Goal: Use online tool/utility: Utilize a website feature to perform a specific function

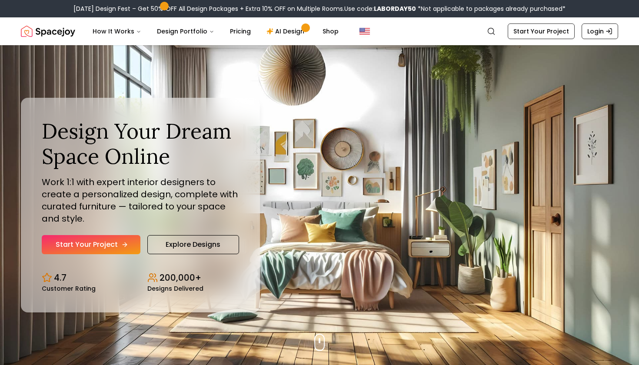
click at [124, 245] on icon "Hero section" at bounding box center [124, 244] width 7 height 7
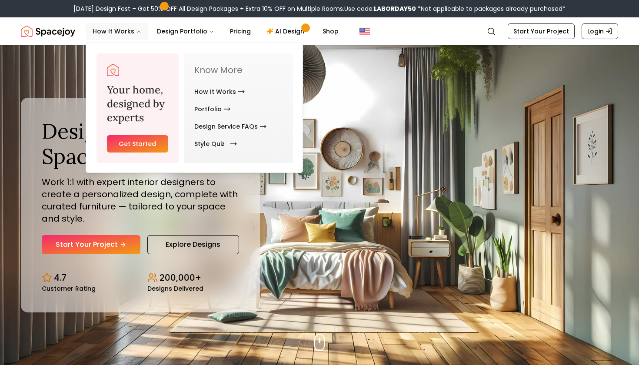
click at [222, 147] on link "Style Quiz" at bounding box center [213, 143] width 39 height 17
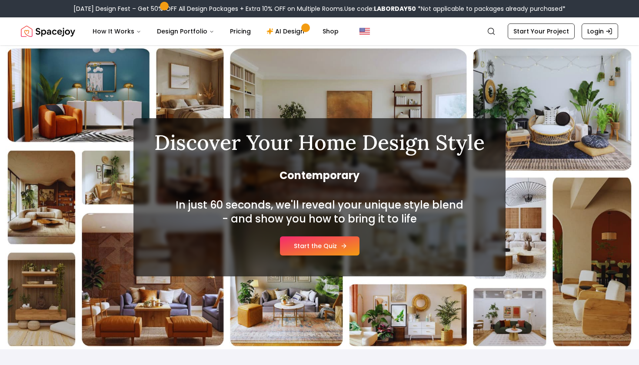
click at [304, 246] on link "Start the Quiz" at bounding box center [320, 246] width 80 height 19
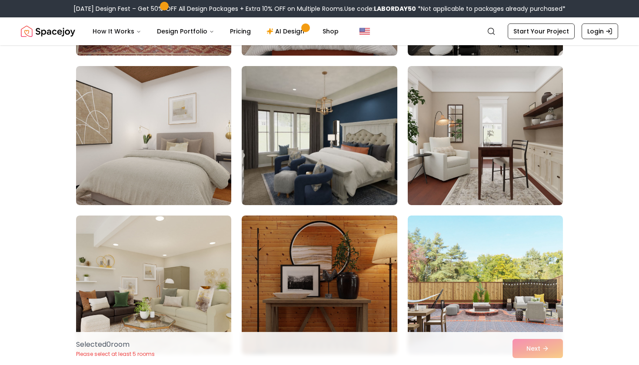
scroll to position [1409, 0]
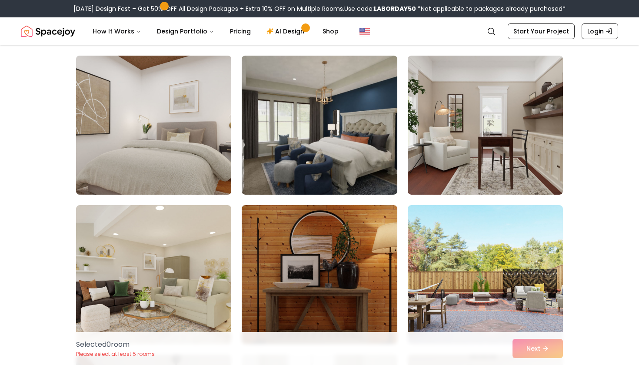
click at [185, 164] on img at bounding box center [153, 125] width 163 height 146
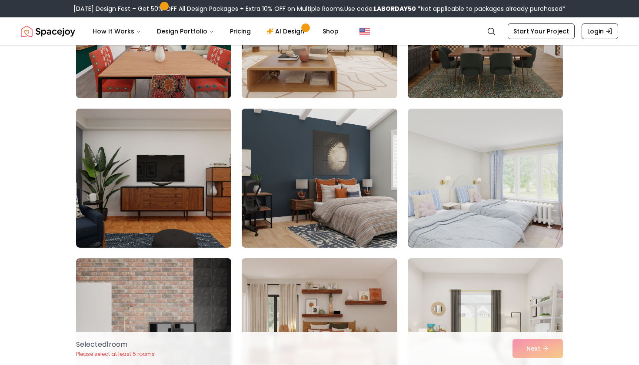
scroll to position [2432, 0]
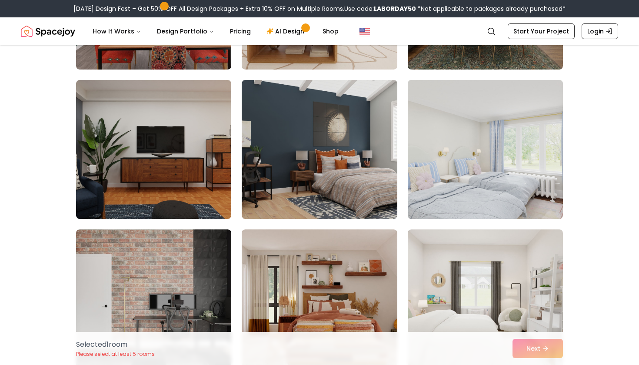
click at [505, 152] on img at bounding box center [485, 150] width 163 height 146
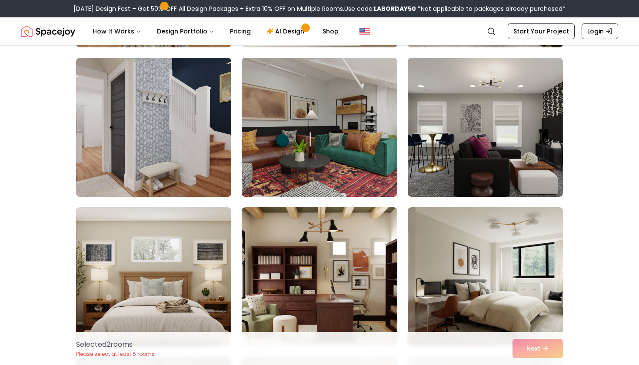
scroll to position [3355, 0]
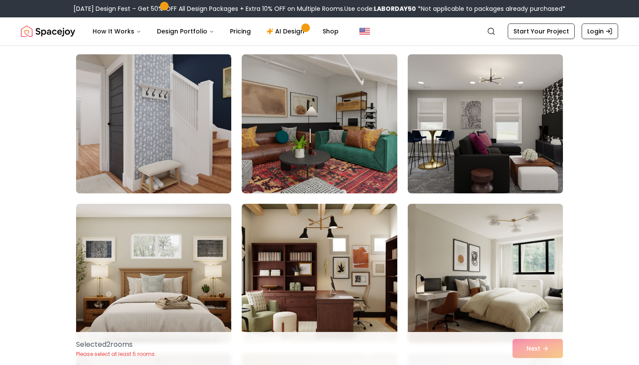
click at [148, 140] on img at bounding box center [153, 124] width 163 height 146
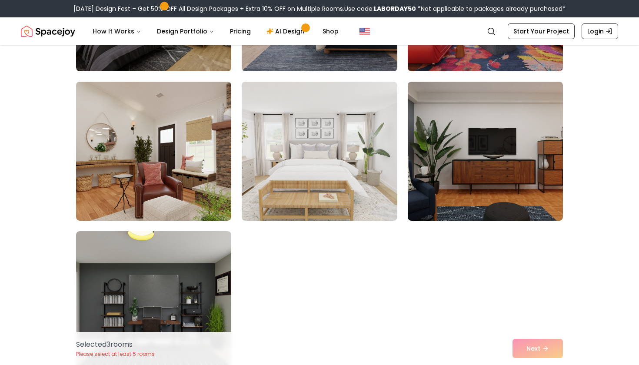
scroll to position [4831, 0]
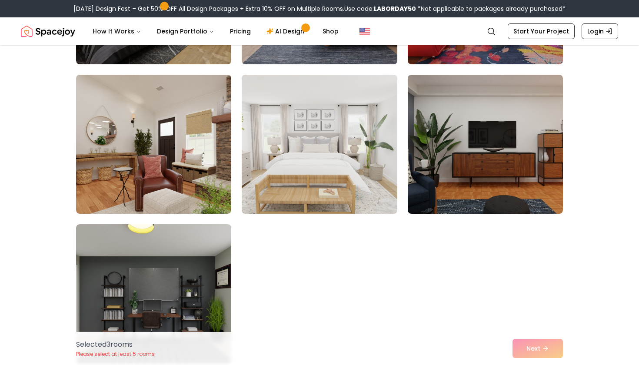
click at [374, 168] on img at bounding box center [319, 144] width 163 height 146
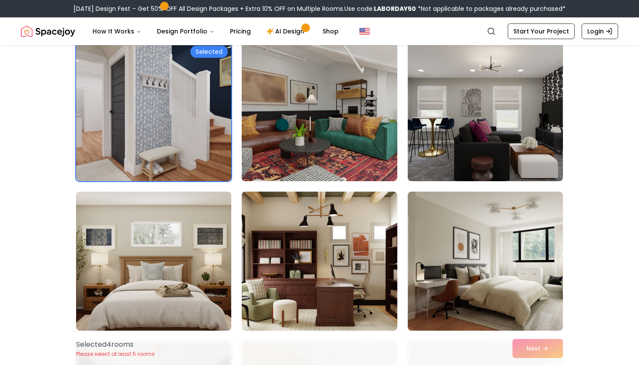
scroll to position [3367, 0]
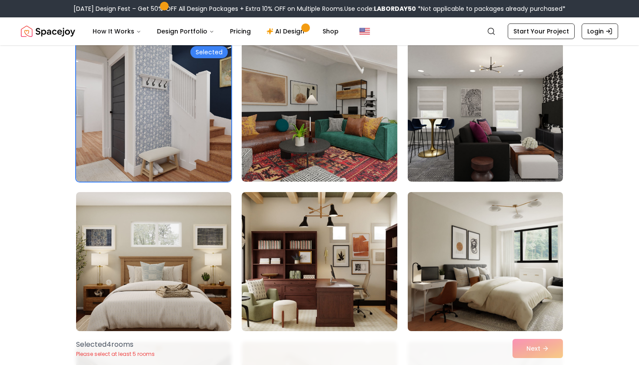
click at [509, 272] on img at bounding box center [485, 262] width 163 height 146
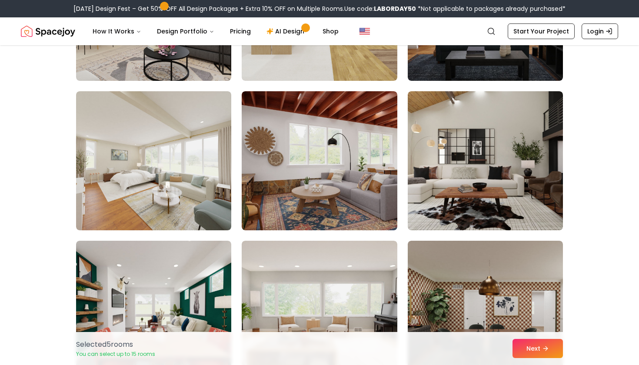
scroll to position [2116, 0]
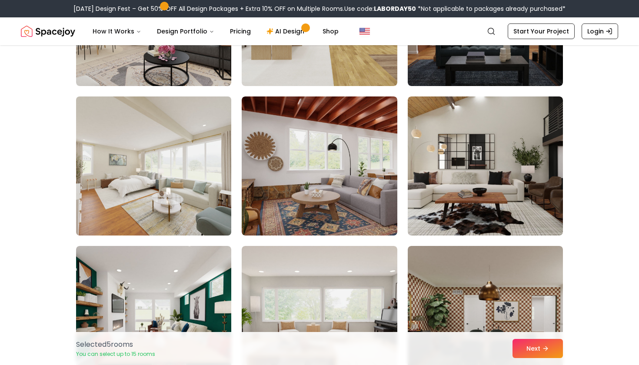
click at [176, 197] on img at bounding box center [153, 166] width 163 height 146
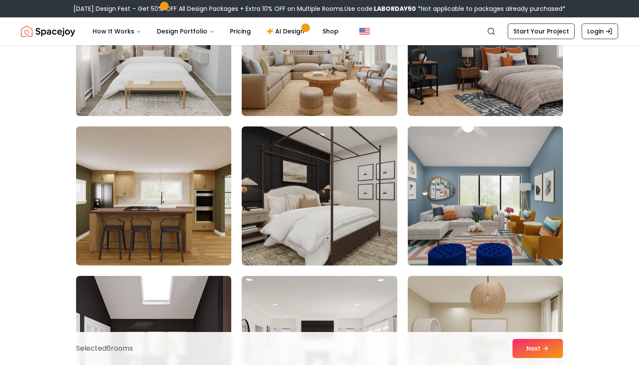
scroll to position [438, 0]
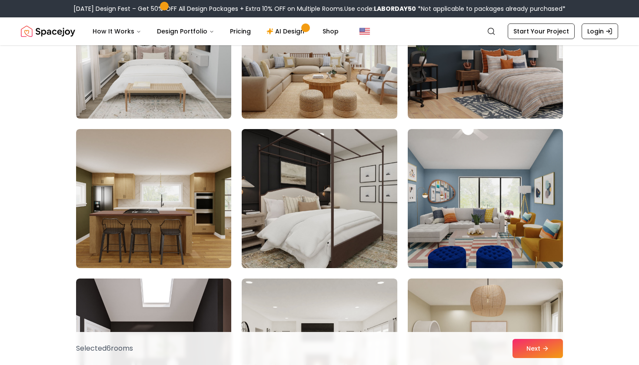
click at [346, 208] on img at bounding box center [319, 199] width 163 height 146
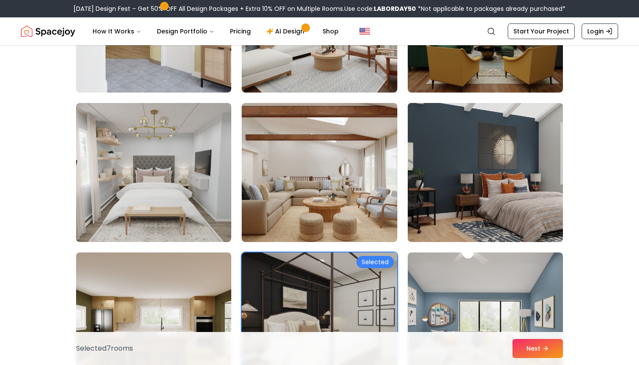
scroll to position [311, 0]
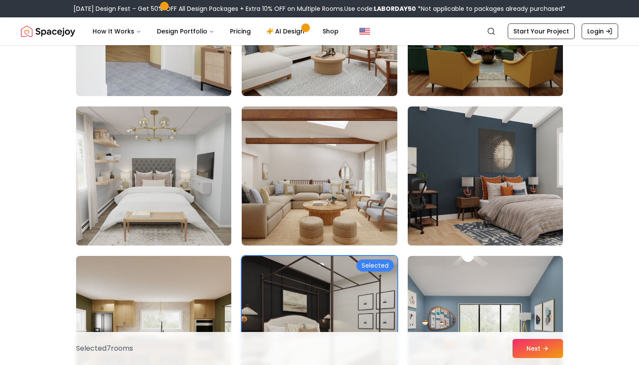
click at [192, 202] on img at bounding box center [153, 176] width 163 height 146
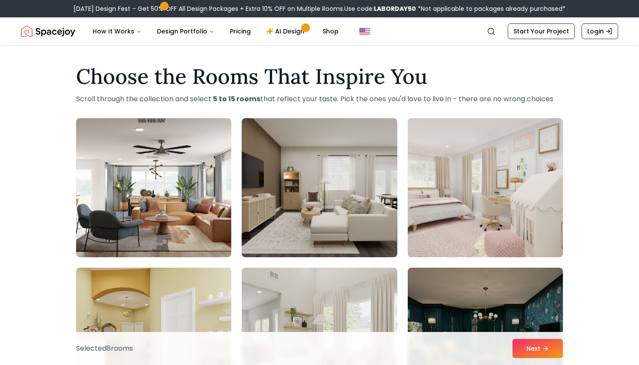
scroll to position [0, 0]
click at [547, 356] on button "Next" at bounding box center [538, 348] width 50 height 19
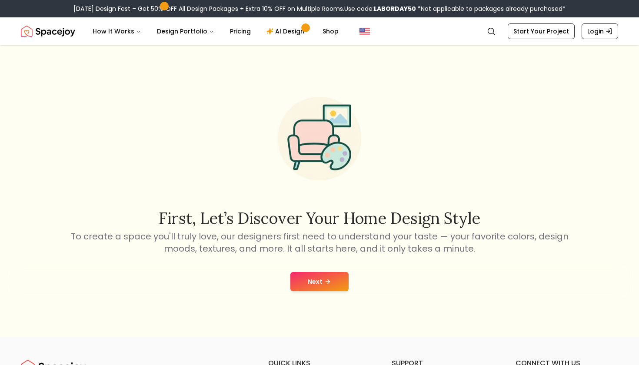
click at [315, 279] on button "Next" at bounding box center [320, 281] width 58 height 19
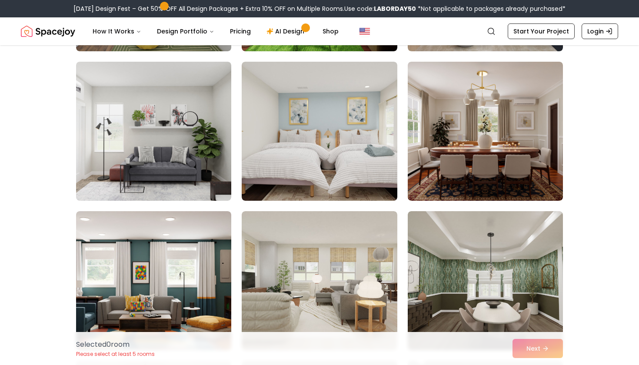
scroll to position [3947, 0]
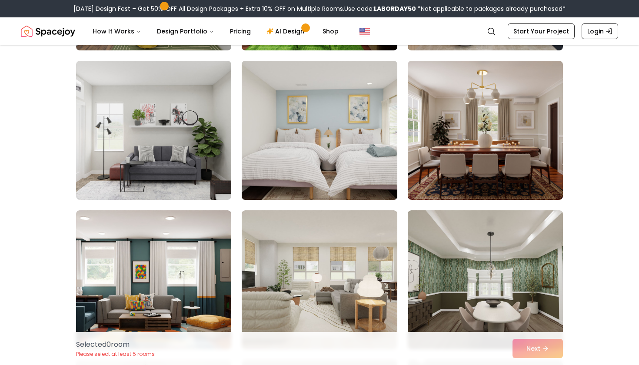
click at [314, 158] on img at bounding box center [319, 130] width 163 height 146
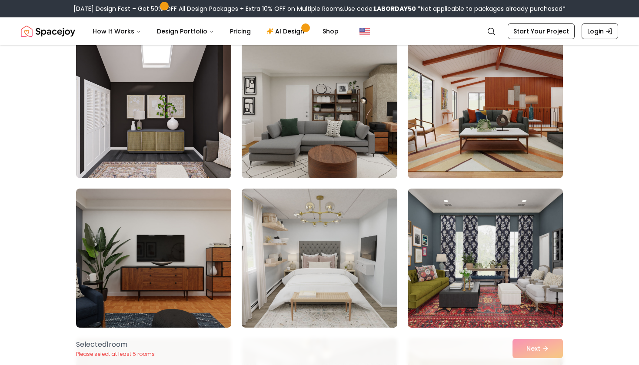
scroll to position [3368, 0]
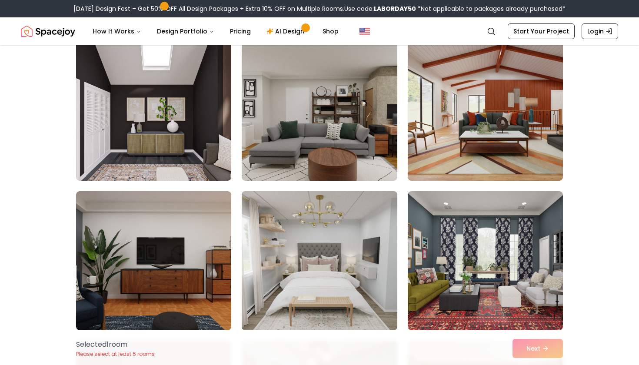
click at [388, 281] on img at bounding box center [319, 261] width 163 height 146
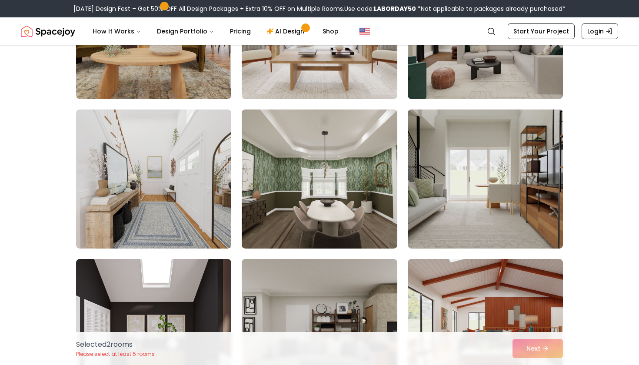
scroll to position [3150, 0]
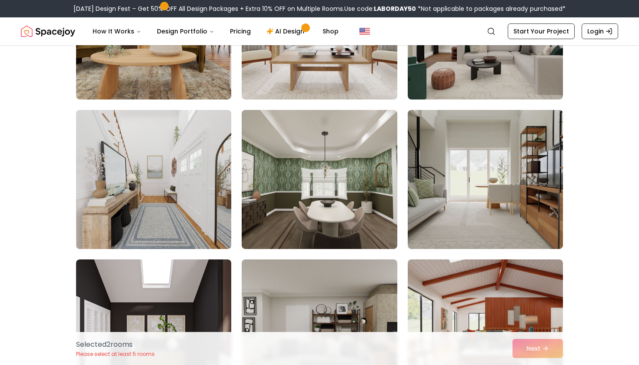
click at [204, 165] on img at bounding box center [153, 180] width 163 height 146
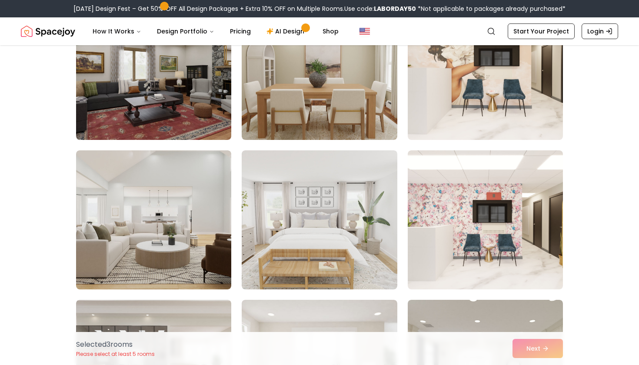
scroll to position [2777, 0]
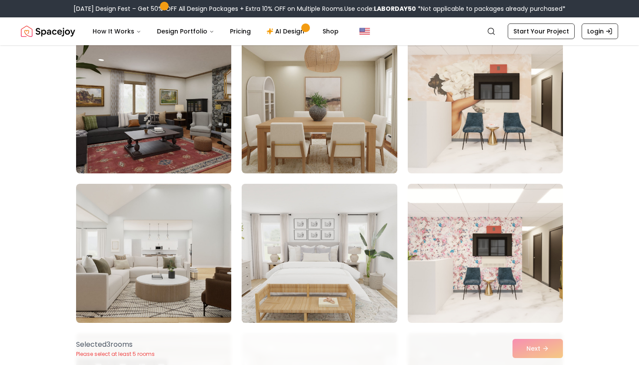
click at [381, 252] on img at bounding box center [319, 253] width 163 height 146
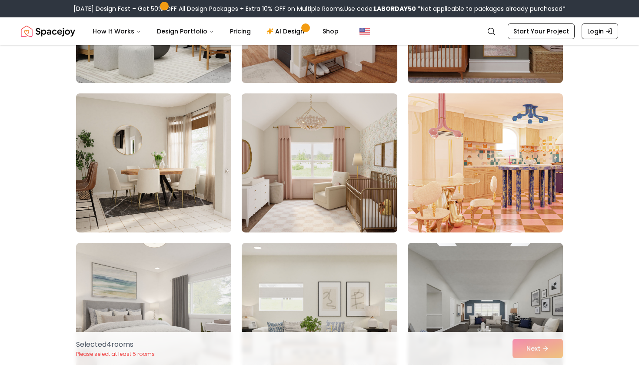
scroll to position [1834, 0]
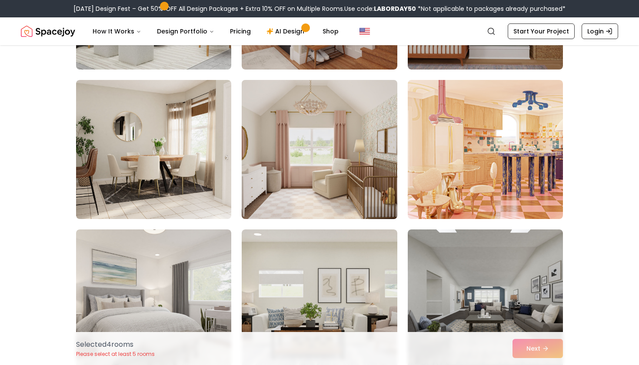
click at [311, 189] on img at bounding box center [319, 150] width 163 height 146
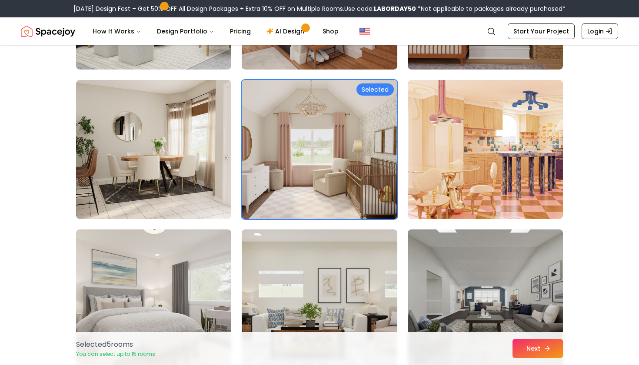
click at [532, 354] on button "Next" at bounding box center [538, 348] width 50 height 19
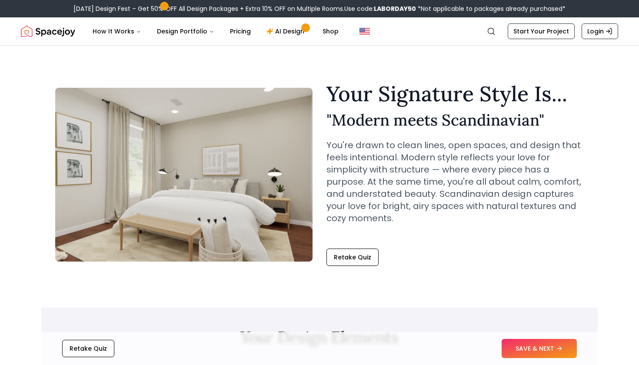
click at [66, 27] on img "Spacejoy" at bounding box center [48, 31] width 54 height 17
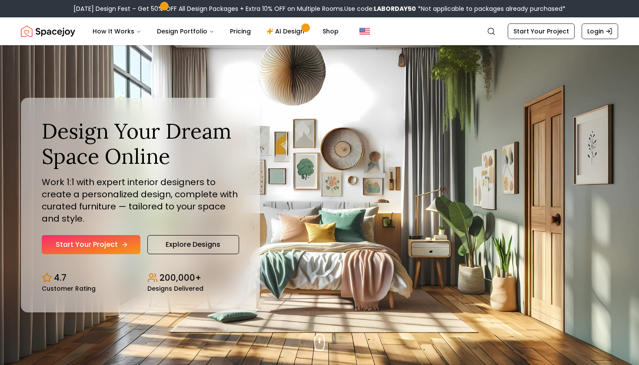
click at [123, 239] on link "Start Your Project" at bounding box center [91, 244] width 99 height 19
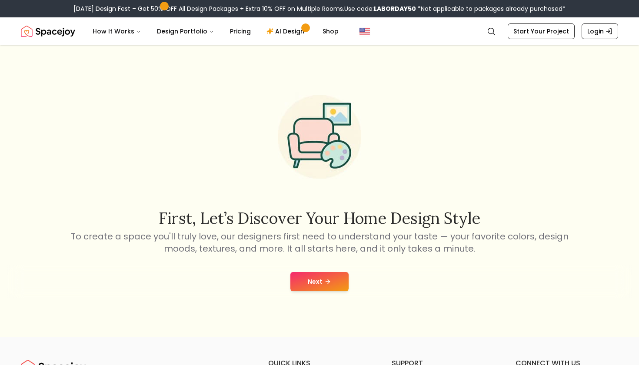
click at [327, 286] on button "Next" at bounding box center [320, 281] width 58 height 19
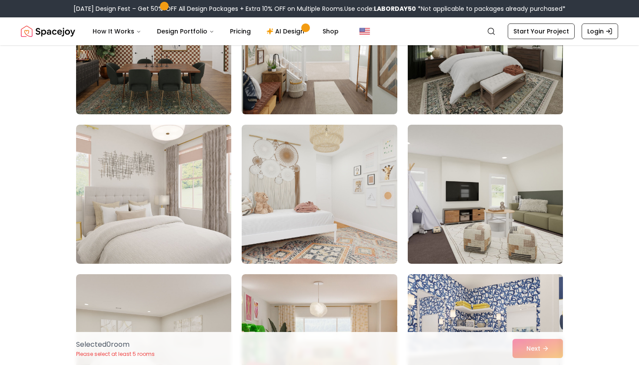
scroll to position [1651, 0]
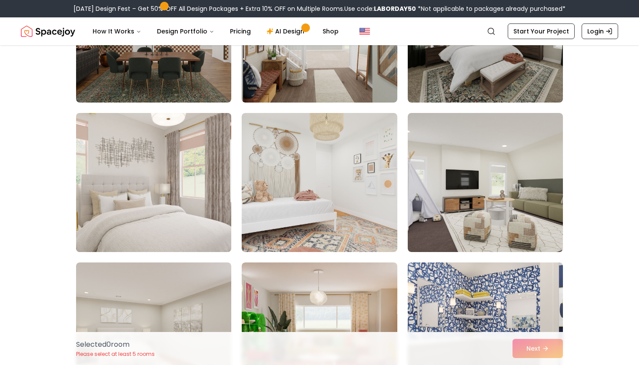
click at [167, 206] on img at bounding box center [153, 183] width 163 height 146
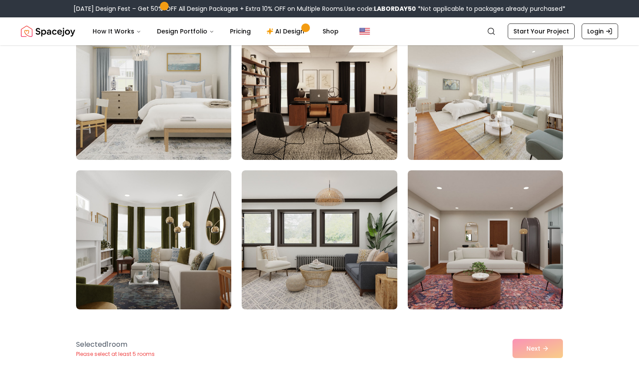
scroll to position [2791, 0]
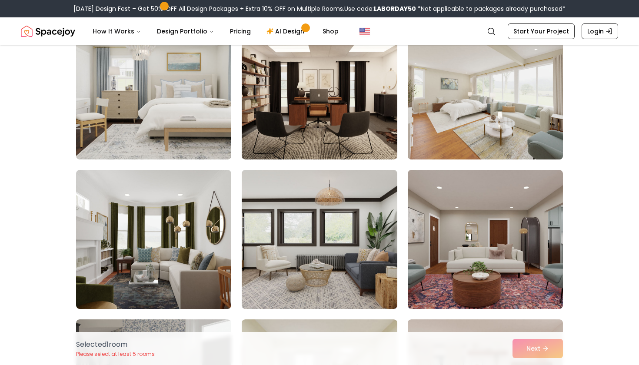
click at [539, 82] on img at bounding box center [485, 90] width 163 height 146
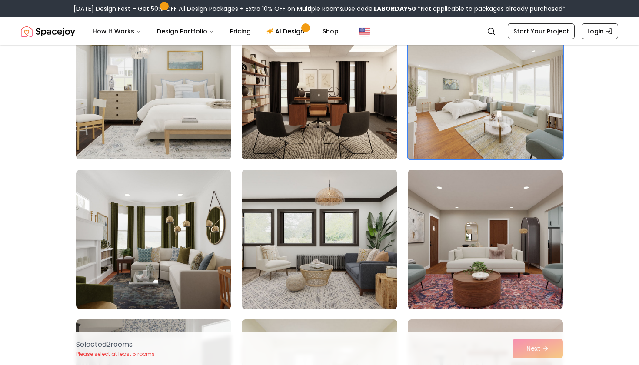
click at [187, 94] on img at bounding box center [153, 90] width 163 height 146
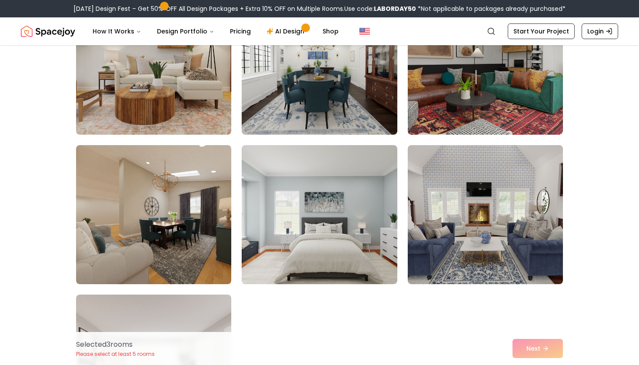
scroll to position [3269, 0]
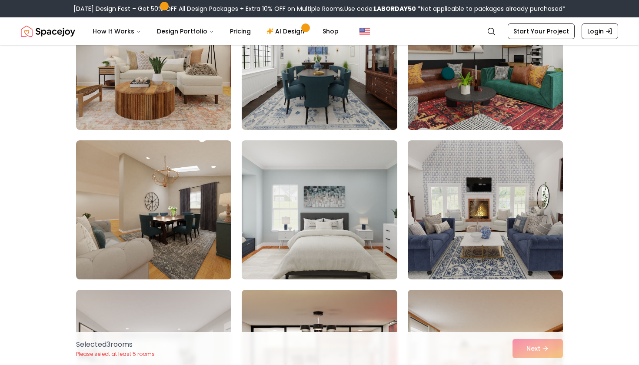
click at [325, 200] on img at bounding box center [319, 210] width 163 height 146
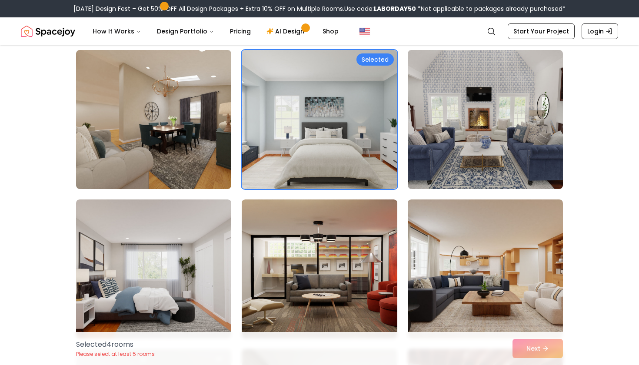
scroll to position [3362, 0]
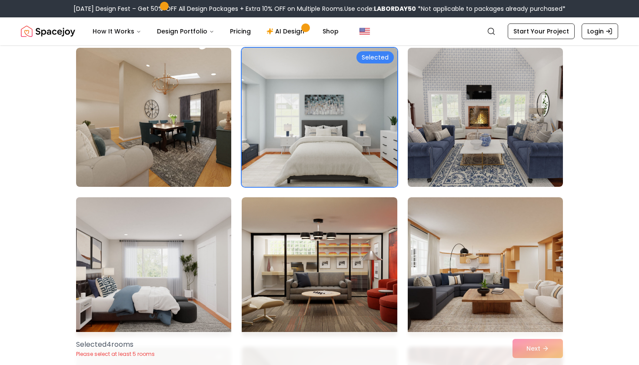
click at [155, 264] on img at bounding box center [153, 267] width 163 height 146
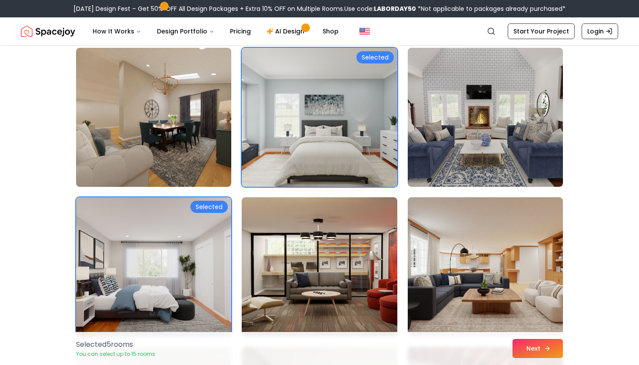
click at [522, 341] on button "Next" at bounding box center [538, 348] width 50 height 19
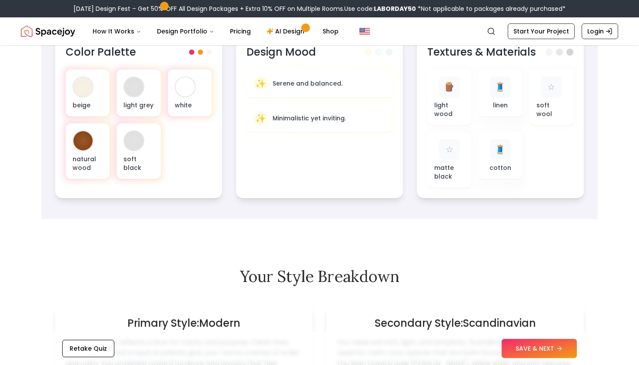
scroll to position [333, 0]
